Goal: Task Accomplishment & Management: Complete application form

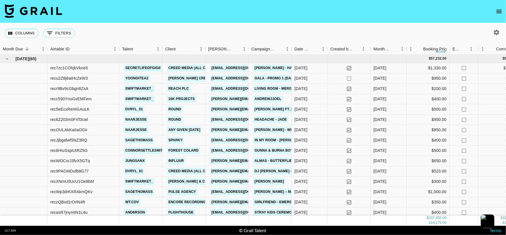
click at [496, 14] on icon "open drawer" at bounding box center [498, 11] width 7 height 7
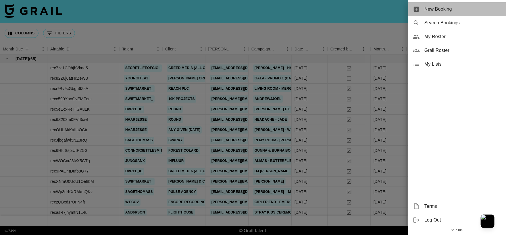
click at [457, 12] on span "New Booking" at bounding box center [462, 9] width 77 height 7
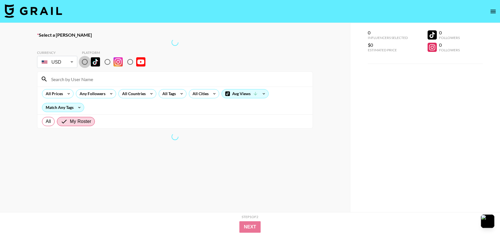
click at [86, 63] on input "radio" at bounding box center [85, 62] width 12 height 12
radio input "true"
click at [98, 78] on input at bounding box center [178, 79] width 261 height 9
type input "a"
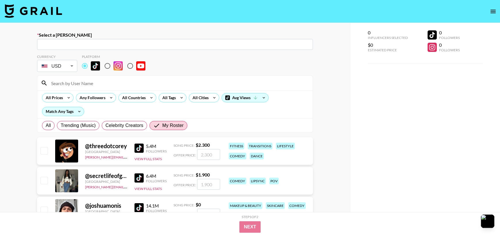
drag, startPoint x: 207, startPoint y: 47, endPoint x: 160, endPoint y: 47, distance: 46.8
click at [207, 47] on input "text" at bounding box center [174, 44] width 269 height 7
click at [210, 47] on input "text" at bounding box center [174, 44] width 269 height 7
click at [160, 47] on input "na" at bounding box center [174, 44] width 269 height 7
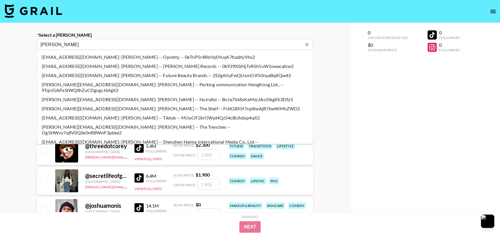
click at [155, 123] on li "[PERSON_NAME][EMAIL_ADDRESS][DOMAIN_NAME]: [PERSON_NAME] -- The Trenches -- Og5…" at bounding box center [175, 130] width 276 height 15
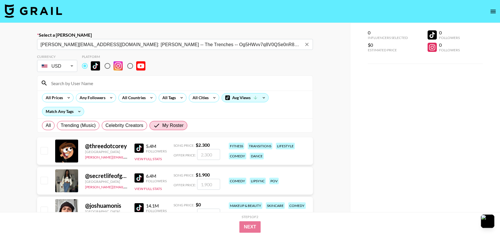
type input "[PERSON_NAME][EMAIL_ADDRESS][DOMAIN_NAME]: [PERSON_NAME] -- The Trenches -- Og5…"
click at [163, 83] on input at bounding box center [178, 83] width 261 height 9
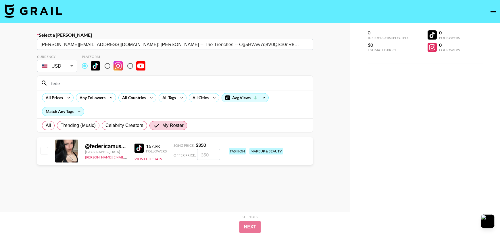
type input "fede"
click at [204, 157] on input "number" at bounding box center [208, 154] width 23 height 11
type input "3"
checkbox input "true"
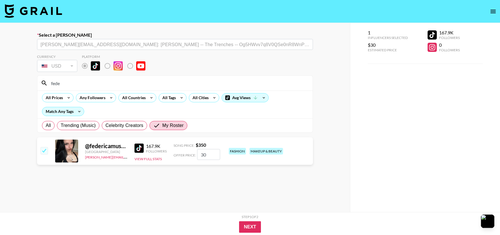
type input "300"
click at [254, 223] on button "Next" at bounding box center [250, 227] width 22 height 11
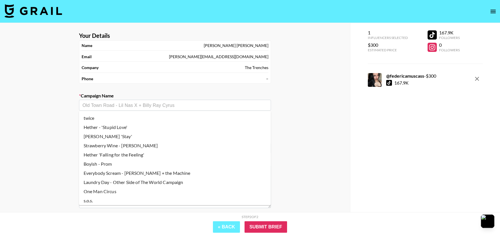
click at [196, 107] on input "text" at bounding box center [174, 105] width 185 height 7
click at [174, 173] on li "Everybody Scream - [PERSON_NAME] + the Machine" at bounding box center [175, 173] width 192 height 9
type input "Everybody Scream - [PERSON_NAME] + the Machine"
type input "[URL][DOMAIN_NAME]"
type textarea "TikTok -- 1 TT"
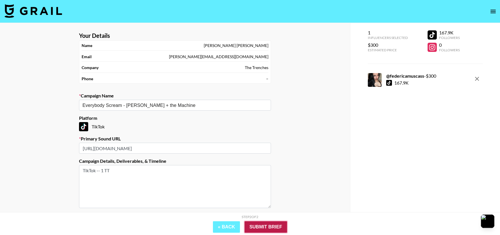
click at [261, 232] on input "Submit Brief" at bounding box center [265, 227] width 42 height 11
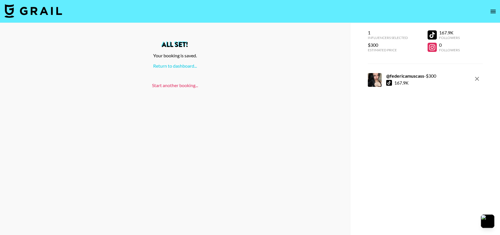
click at [188, 86] on link "Start another booking..." at bounding box center [175, 85] width 46 height 5
